Goal: Task Accomplishment & Management: Manage account settings

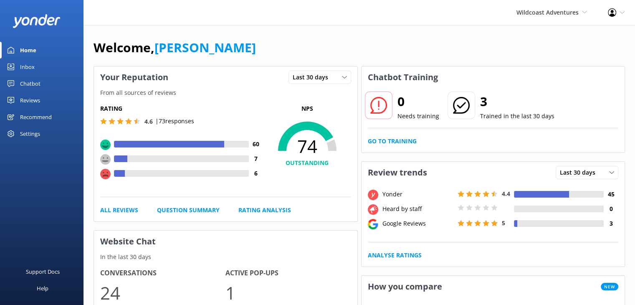
click at [28, 97] on div "Reviews" at bounding box center [30, 100] width 20 height 17
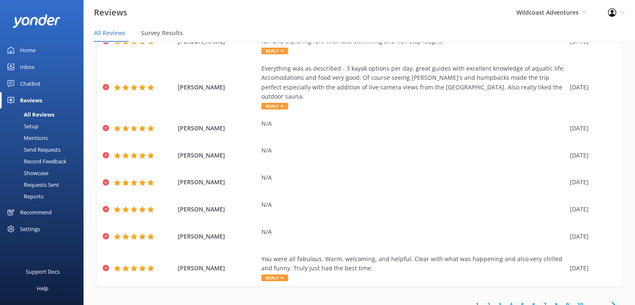
click at [28, 131] on div "Setup" at bounding box center [21, 126] width 33 height 12
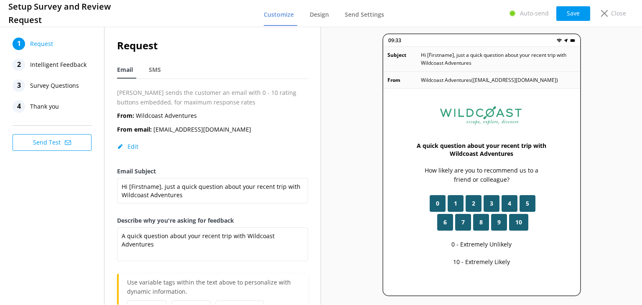
click at [64, 61] on span "Intelligent Feedback" at bounding box center [58, 64] width 56 height 13
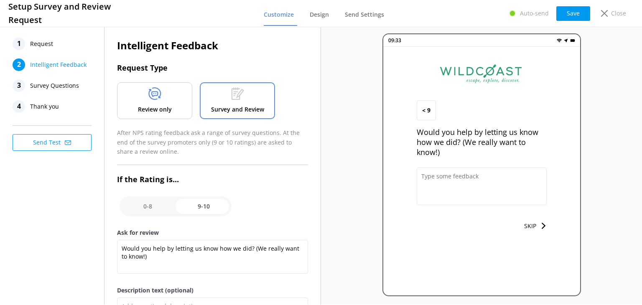
click at [215, 205] on input "checkbox" at bounding box center [175, 206] width 112 height 20
checkbox input "false"
type textarea "Please tell us why"
type textarea "Your feedback is important to help us improve"
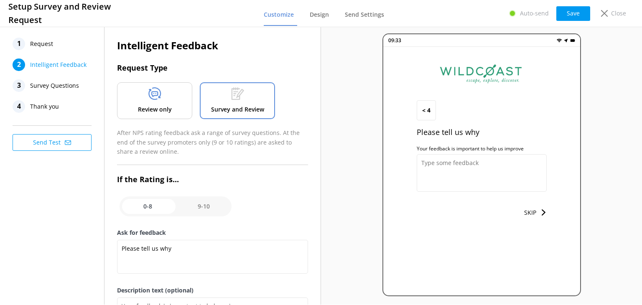
click at [64, 81] on span "Survey Questions" at bounding box center [54, 85] width 49 height 13
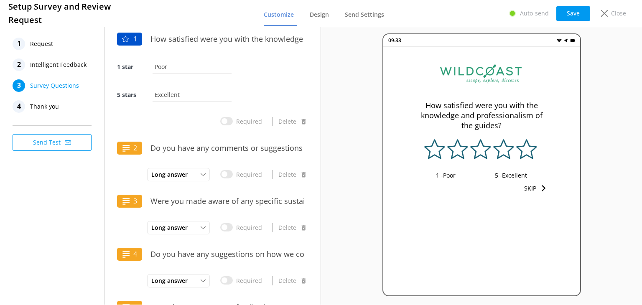
click at [38, 111] on span "Thank you" at bounding box center [44, 106] width 29 height 13
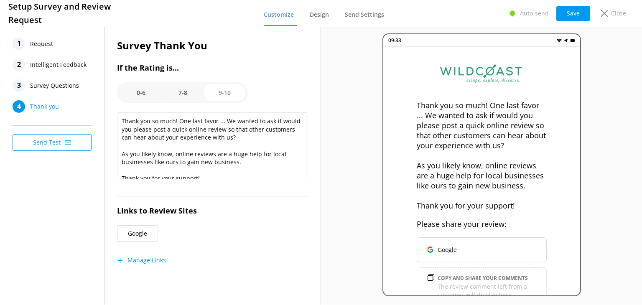
scroll to position [8, 0]
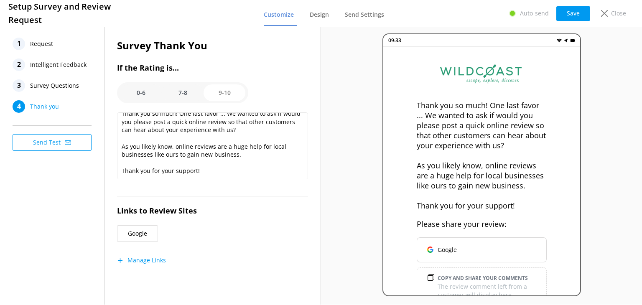
click at [144, 261] on button "Manage Links" at bounding box center [141, 260] width 49 height 8
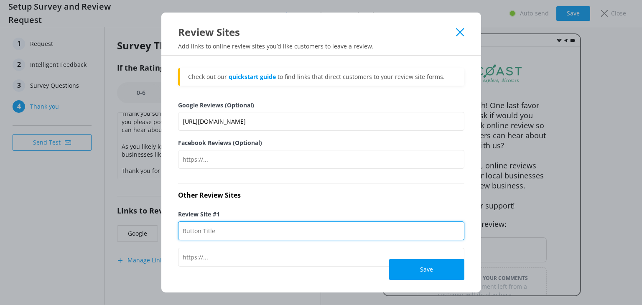
click at [240, 223] on input "Review Site #1" at bounding box center [321, 230] width 286 height 19
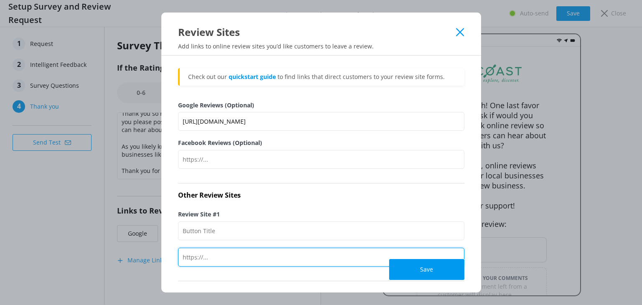
click at [237, 257] on input "text" at bounding box center [321, 257] width 286 height 19
paste input "[URL][DOMAIN_NAME]"
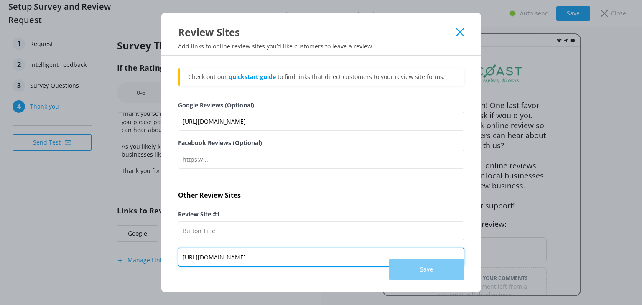
type input "[URL][DOMAIN_NAME]"
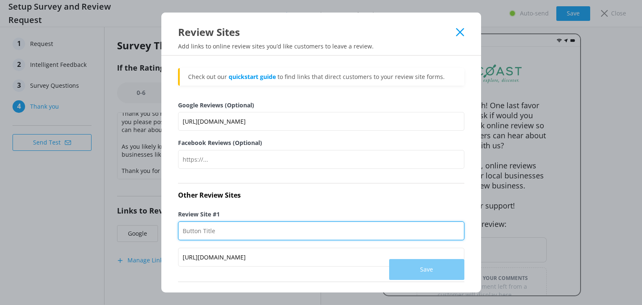
click at [244, 237] on input "Review Site #1" at bounding box center [321, 230] width 286 height 19
type input "Google Reviews"
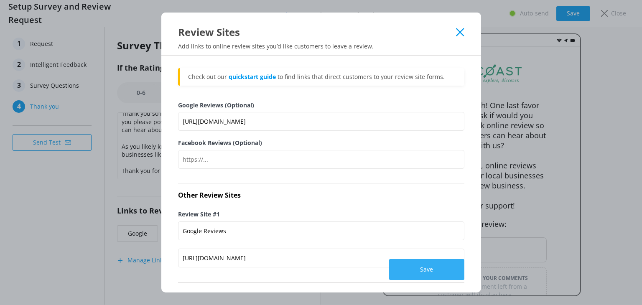
click at [438, 273] on button "Save" at bounding box center [426, 269] width 75 height 21
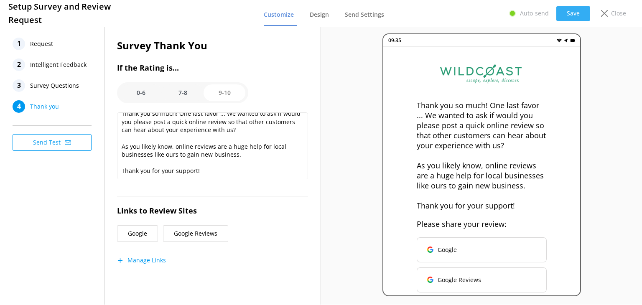
click at [574, 14] on button "Save" at bounding box center [573, 13] width 34 height 15
click at [147, 257] on button "Manage Links" at bounding box center [141, 260] width 49 height 8
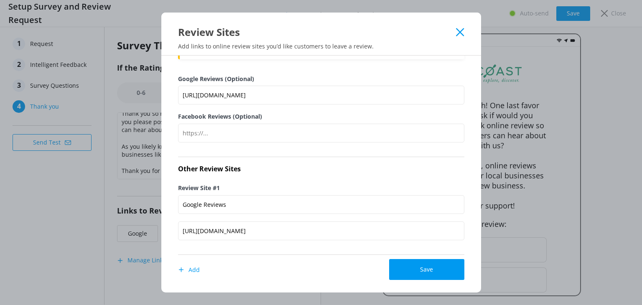
scroll to position [23, 0]
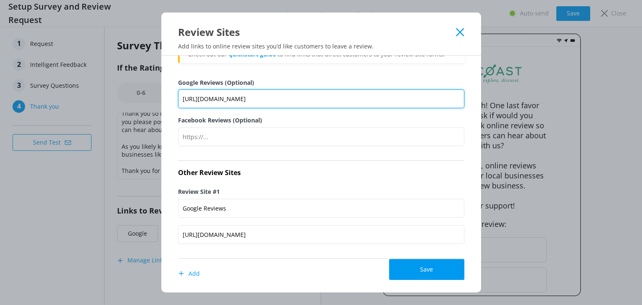
drag, startPoint x: 274, startPoint y: 93, endPoint x: 99, endPoint y: 98, distance: 175.5
drag, startPoint x: 99, startPoint y: 98, endPoint x: 269, endPoint y: 107, distance: 169.9
click at [269, 107] on input "[URL][DOMAIN_NAME]" at bounding box center [321, 98] width 286 height 19
drag, startPoint x: 268, startPoint y: 97, endPoint x: 148, endPoint y: 121, distance: 122.6
click at [148, 121] on div "Review Sites Add links to online review sites you’d like customers to leave a r…" at bounding box center [321, 152] width 642 height 305
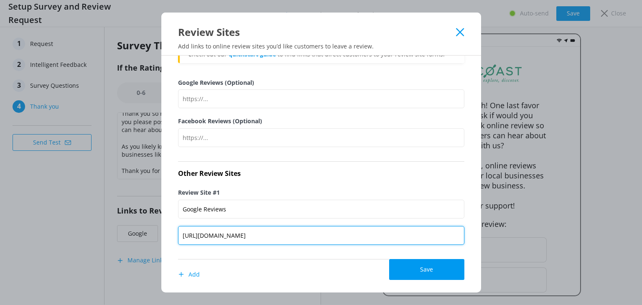
drag, startPoint x: 317, startPoint y: 242, endPoint x: 140, endPoint y: 233, distance: 177.8
click at [142, 232] on div "Review Sites Add links to online review sites you’d like customers to leave a r…" at bounding box center [321, 152] width 642 height 305
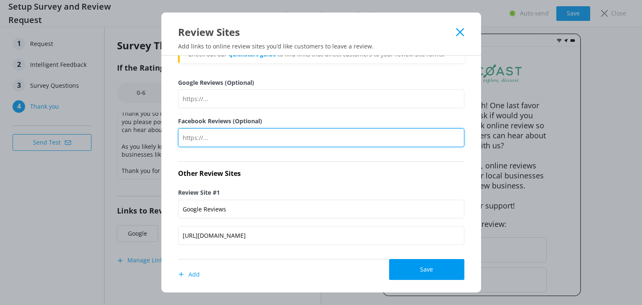
click at [236, 133] on input "Facebook Reviews (Optional)" at bounding box center [321, 137] width 286 height 19
paste input "[URL][DOMAIN_NAME]"
type input "[URL][DOMAIN_NAME]"
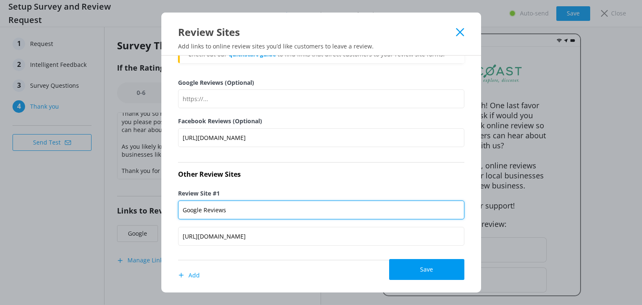
click at [266, 207] on input "Google Reviews" at bounding box center [321, 210] width 286 height 19
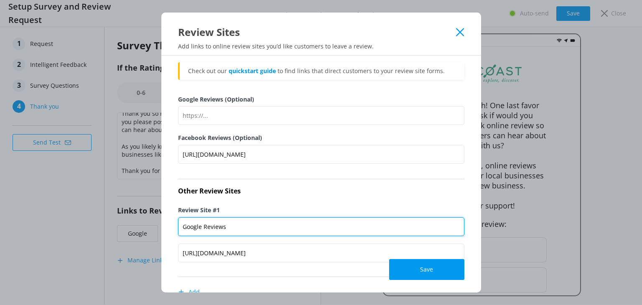
scroll to position [0, 0]
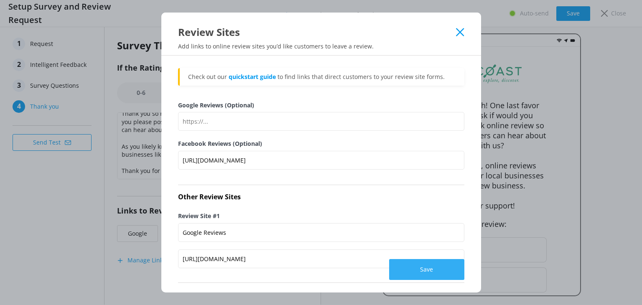
click at [428, 265] on button "Save" at bounding box center [426, 269] width 75 height 21
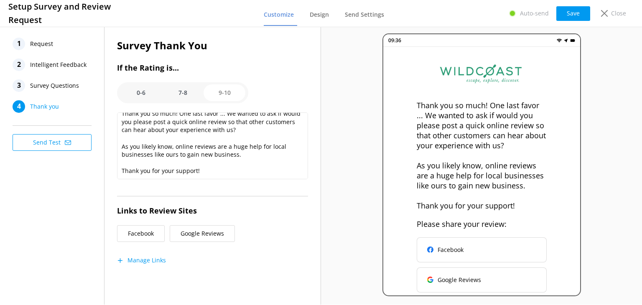
click at [146, 262] on button "Manage Links" at bounding box center [141, 260] width 49 height 8
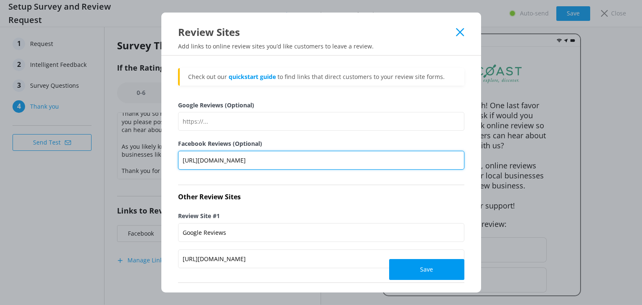
drag, startPoint x: 311, startPoint y: 156, endPoint x: 94, endPoint y: 144, distance: 218.0
click at [94, 144] on div "Review Sites Add links to online review sites you’d like customers to leave a r…" at bounding box center [321, 152] width 642 height 305
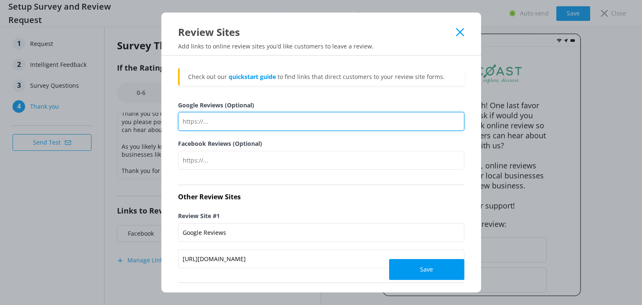
click at [221, 121] on input "Google Reviews (Optional)" at bounding box center [321, 121] width 286 height 19
paste input "[URL][DOMAIN_NAME]"
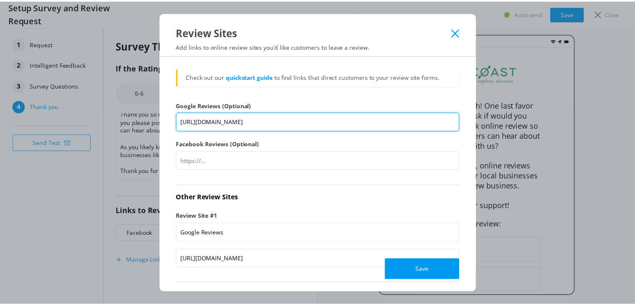
scroll to position [63, 0]
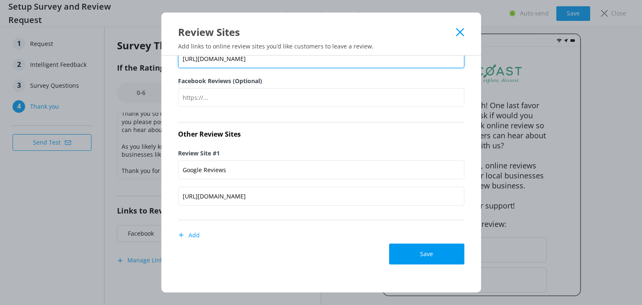
type input "[URL][DOMAIN_NAME]"
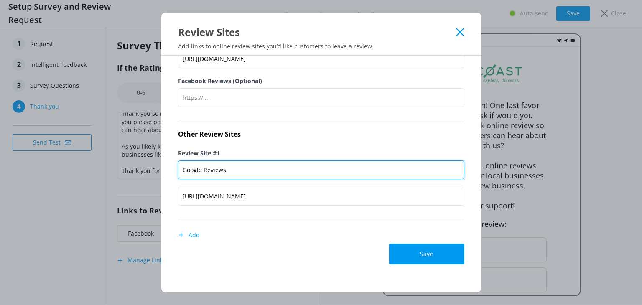
drag, startPoint x: 234, startPoint y: 178, endPoint x: 119, endPoint y: 166, distance: 115.5
click at [119, 166] on div "Review Sites Add links to online review sites you’d like customers to leave a r…" at bounding box center [321, 152] width 642 height 305
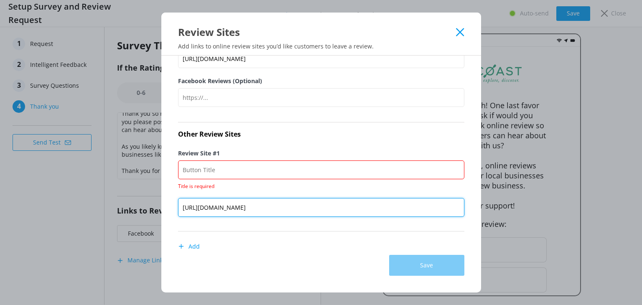
drag, startPoint x: 319, startPoint y: 210, endPoint x: 25, endPoint y: 180, distance: 295.6
click at [25, 181] on div "Review Sites Add links to online review sites you’d like customers to leave a r…" at bounding box center [321, 152] width 642 height 305
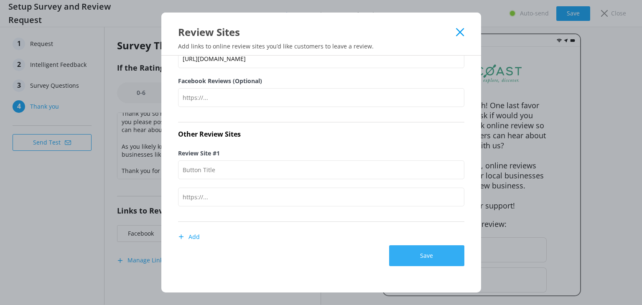
click at [433, 257] on button "Save" at bounding box center [426, 255] width 75 height 21
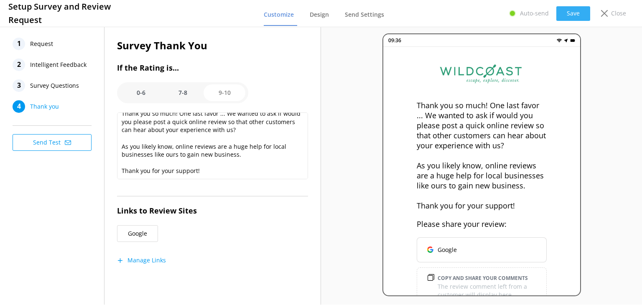
click at [573, 9] on button "Save" at bounding box center [573, 13] width 34 height 15
click at [615, 15] on p "Close" at bounding box center [618, 13] width 15 height 9
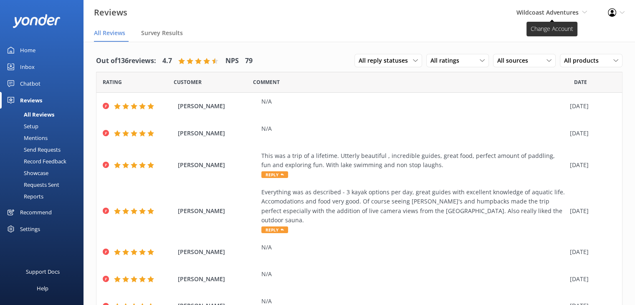
click at [540, 14] on span "Wildcoast Adventures" at bounding box center [548, 12] width 62 height 8
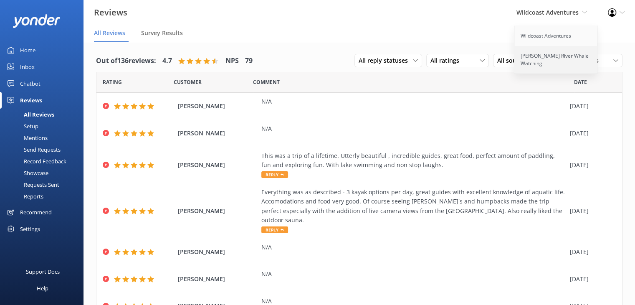
click at [535, 57] on link "[PERSON_NAME] River Whale Watching" at bounding box center [557, 60] width 84 height 28
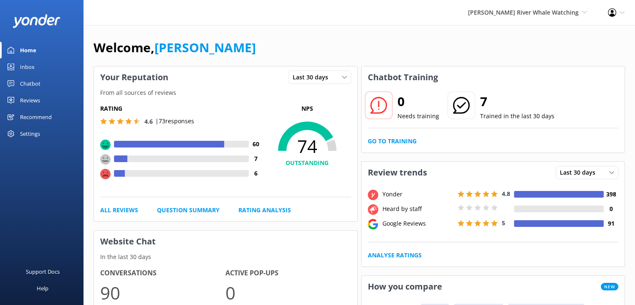
click at [33, 99] on div "Reviews" at bounding box center [30, 100] width 20 height 17
